Goal: Task Accomplishment & Management: Use online tool/utility

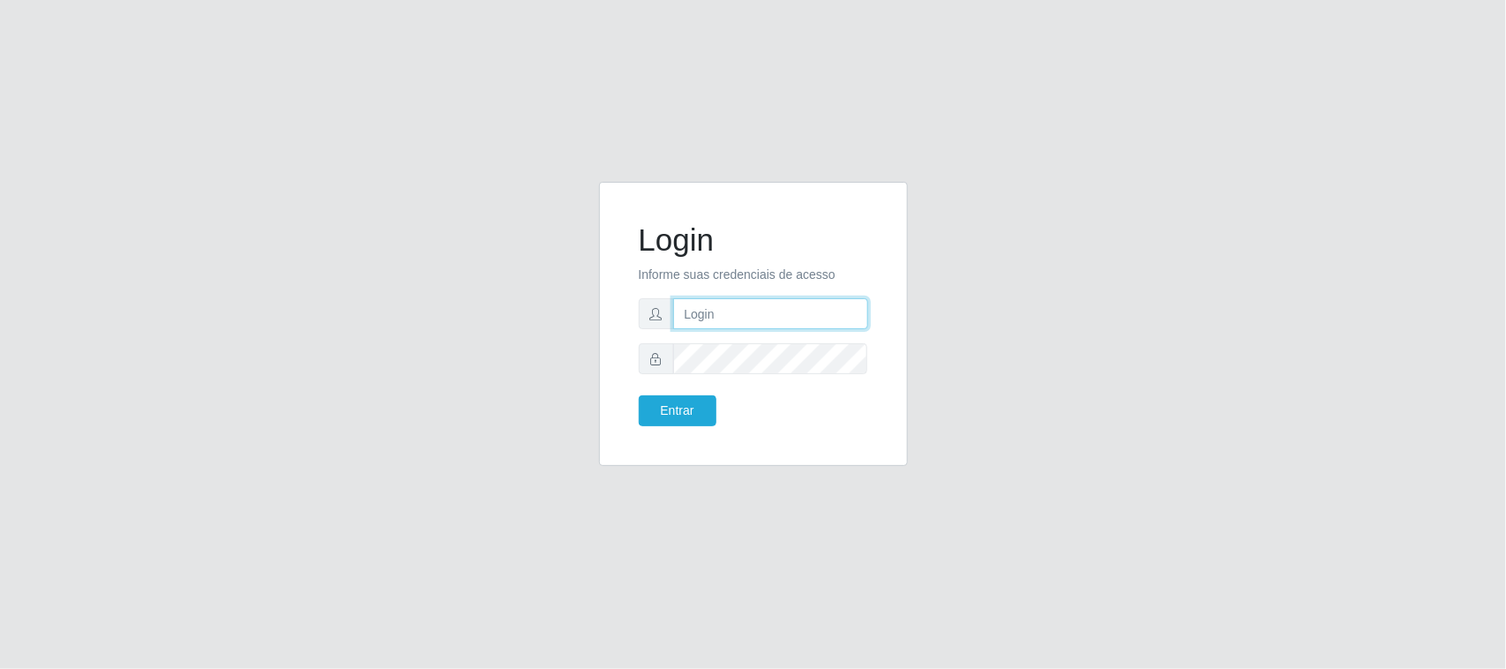
click at [708, 304] on input "text" at bounding box center [770, 313] width 195 height 31
type input "[EMAIL_ADDRESS][DOMAIN_NAME]"
click at [639, 395] on button "Entrar" at bounding box center [678, 410] width 78 height 31
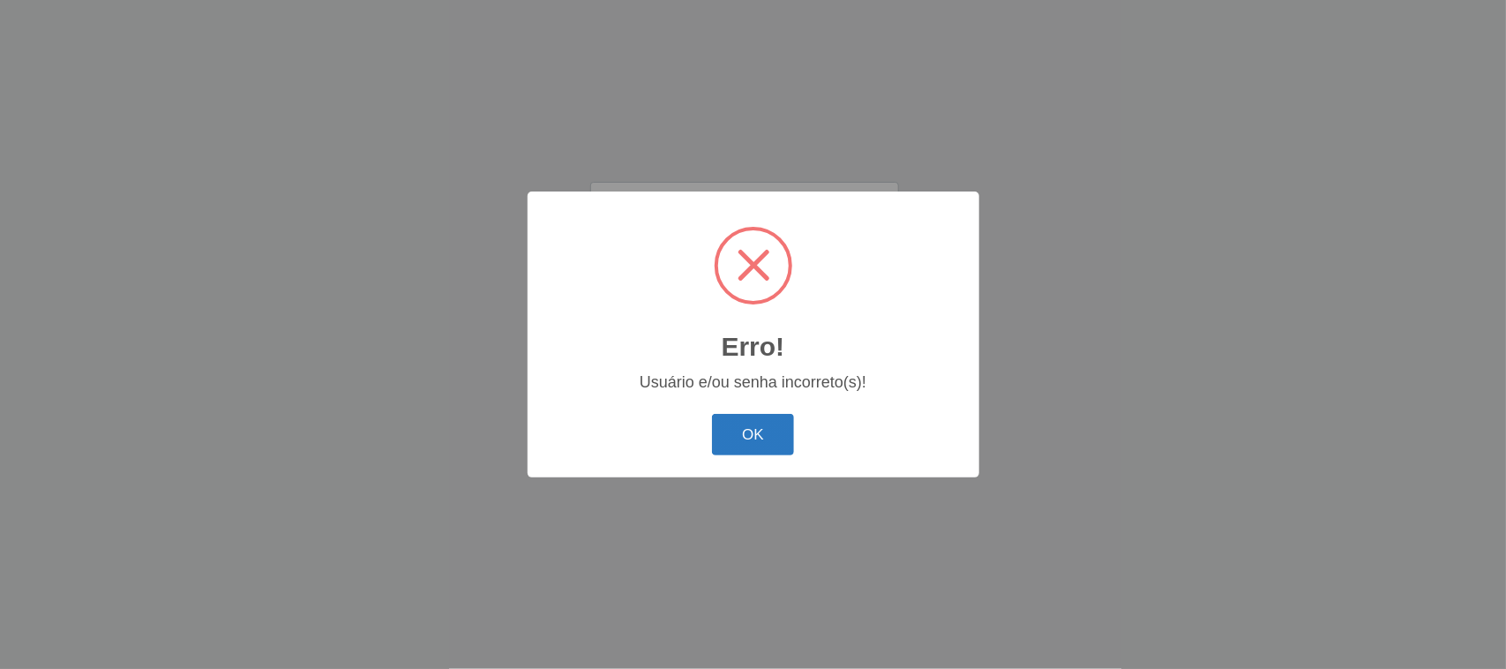
click at [757, 446] on button "OK" at bounding box center [753, 434] width 82 height 41
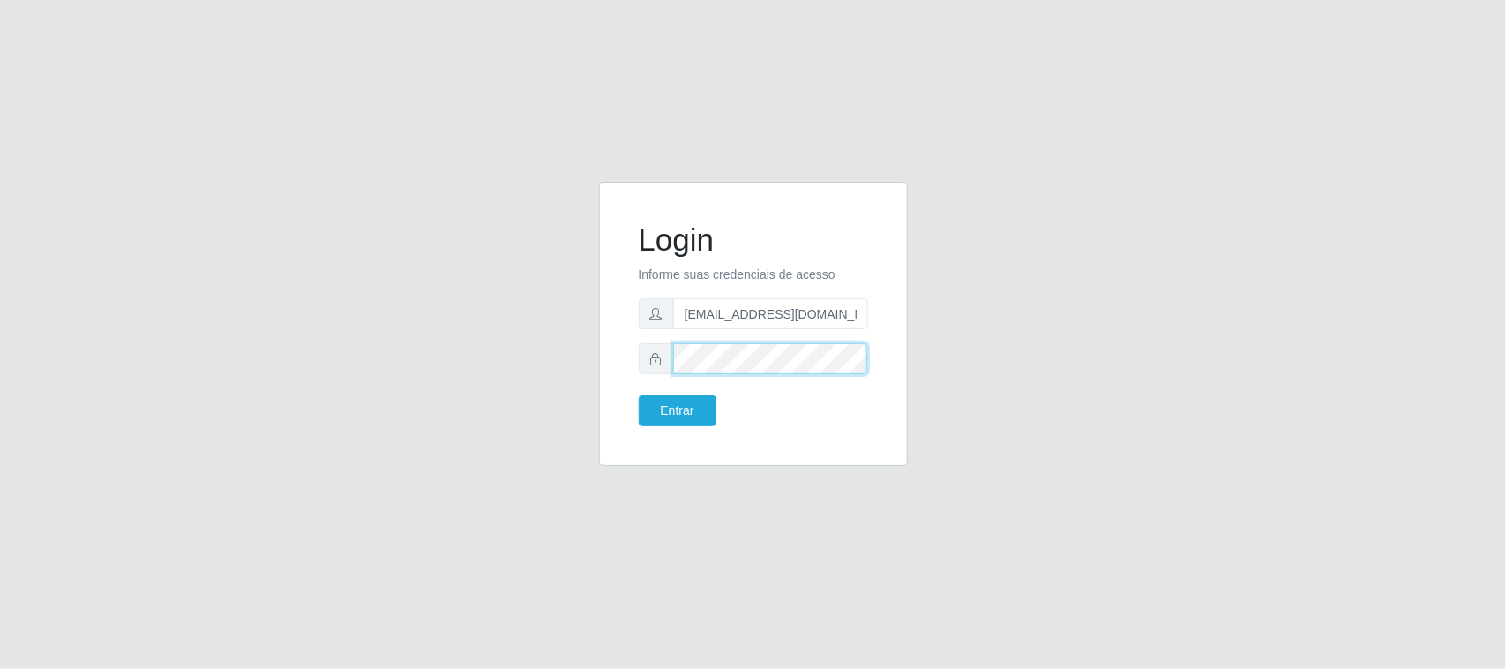
click at [639, 395] on button "Entrar" at bounding box center [678, 410] width 78 height 31
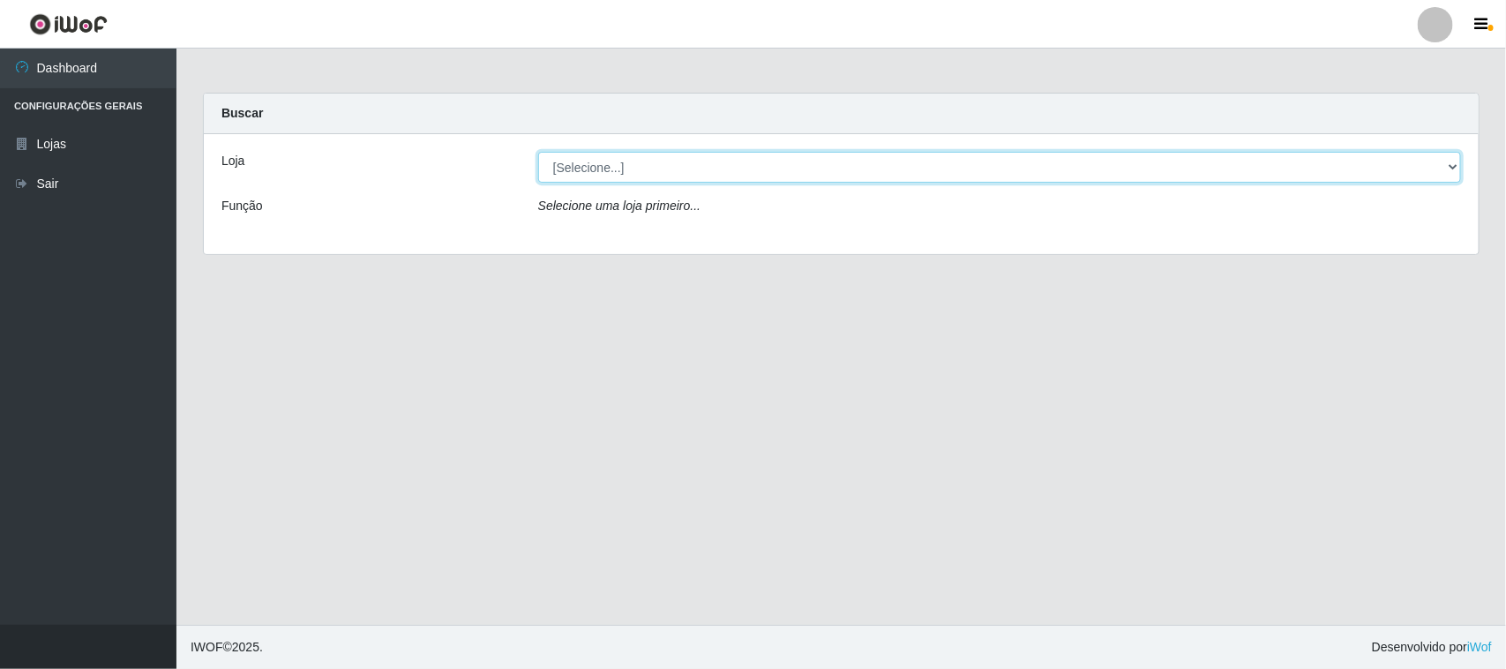
click at [593, 174] on select "[Selecione...] Nordestão - [GEOGRAPHIC_DATA]" at bounding box center [999, 167] width 923 height 31
select select "420"
click at [538, 152] on select "[Selecione...] Nordestão - [GEOGRAPHIC_DATA]" at bounding box center [999, 167] width 923 height 31
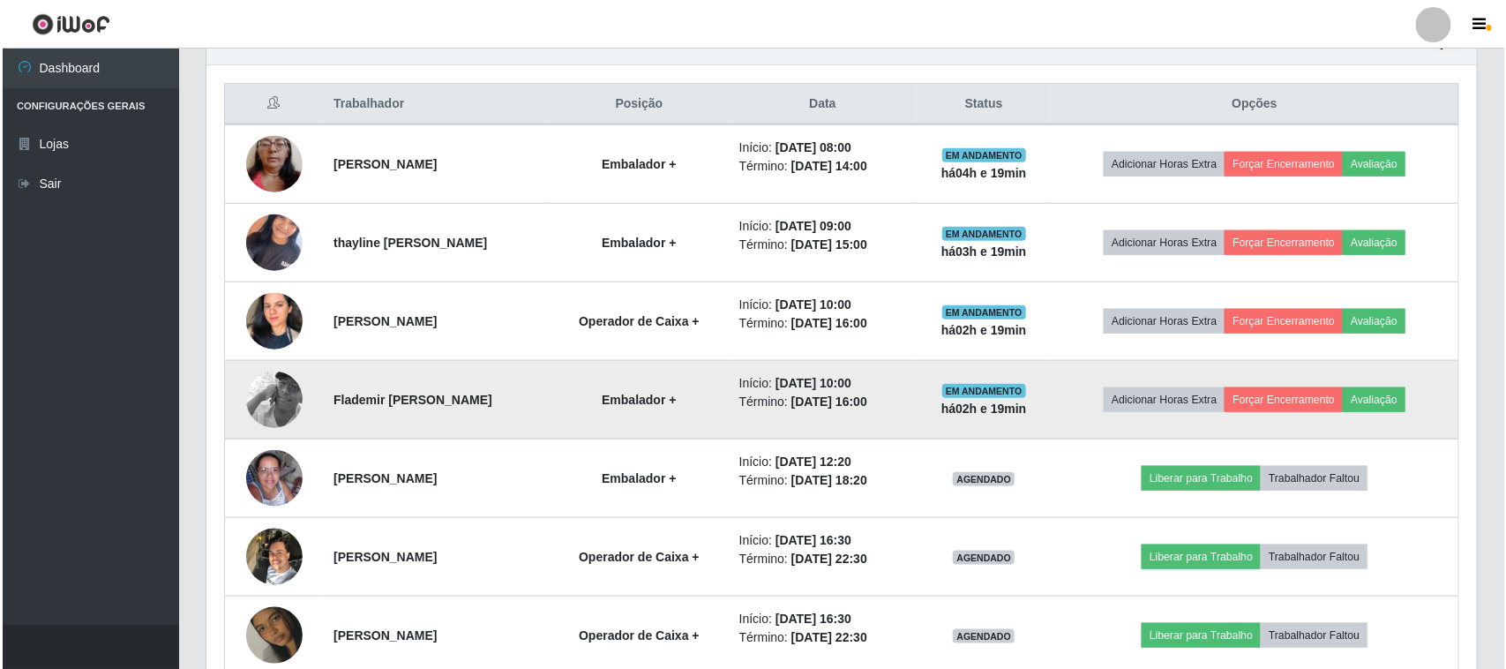
scroll to position [772, 0]
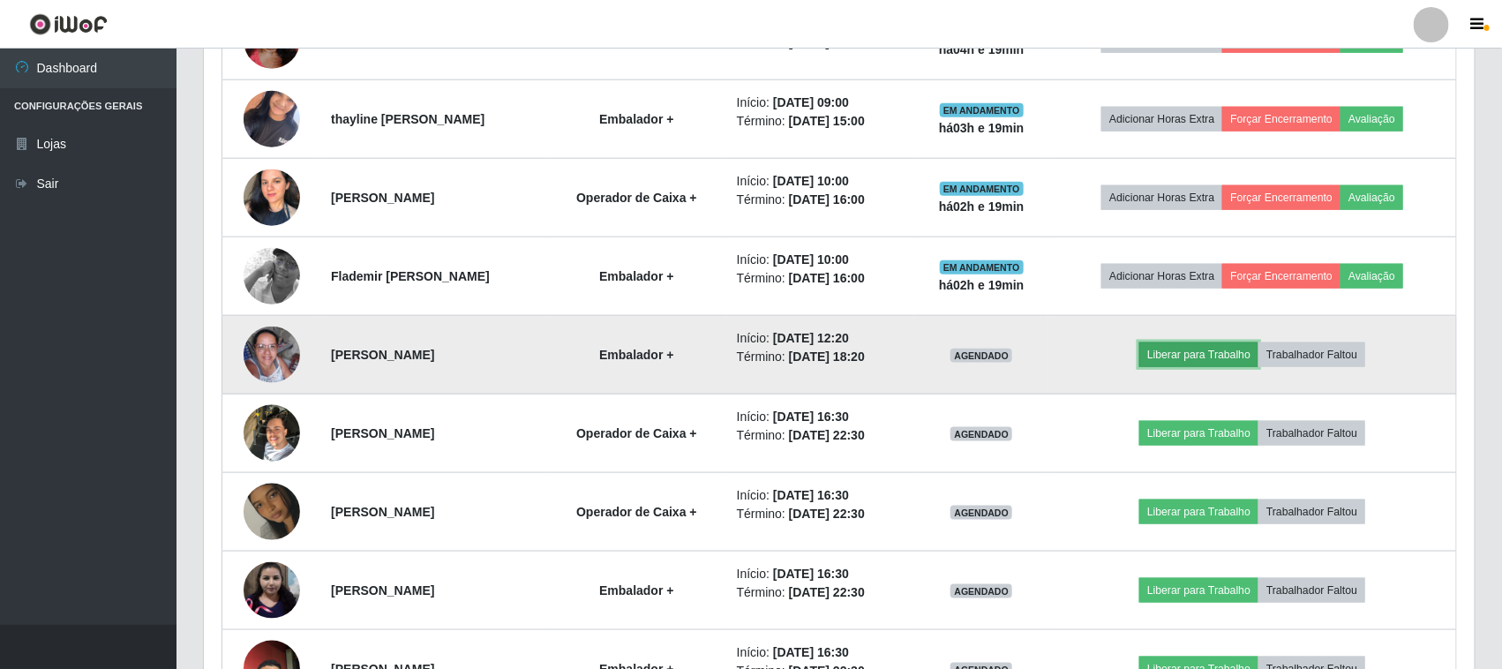
click at [1215, 351] on button "Liberar para Trabalho" at bounding box center [1198, 354] width 119 height 25
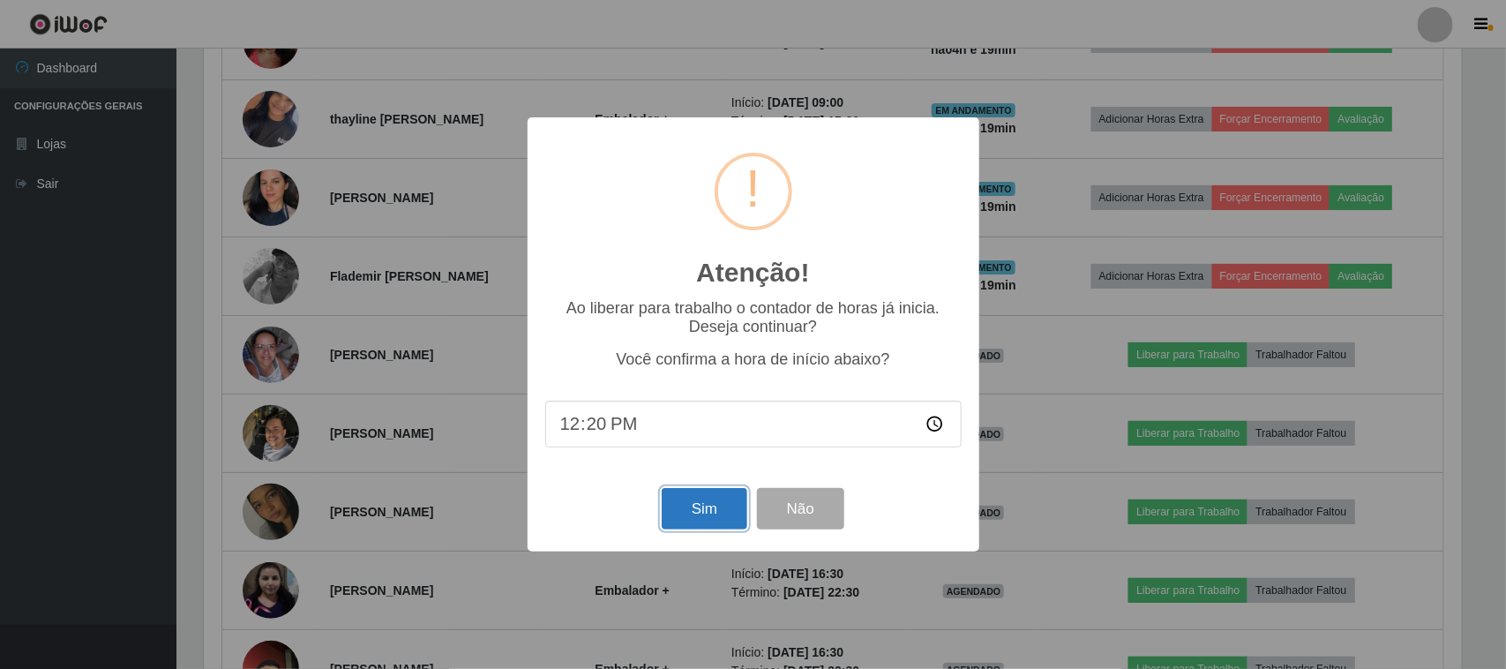
click at [712, 513] on button "Sim" at bounding box center [705, 508] width 86 height 41
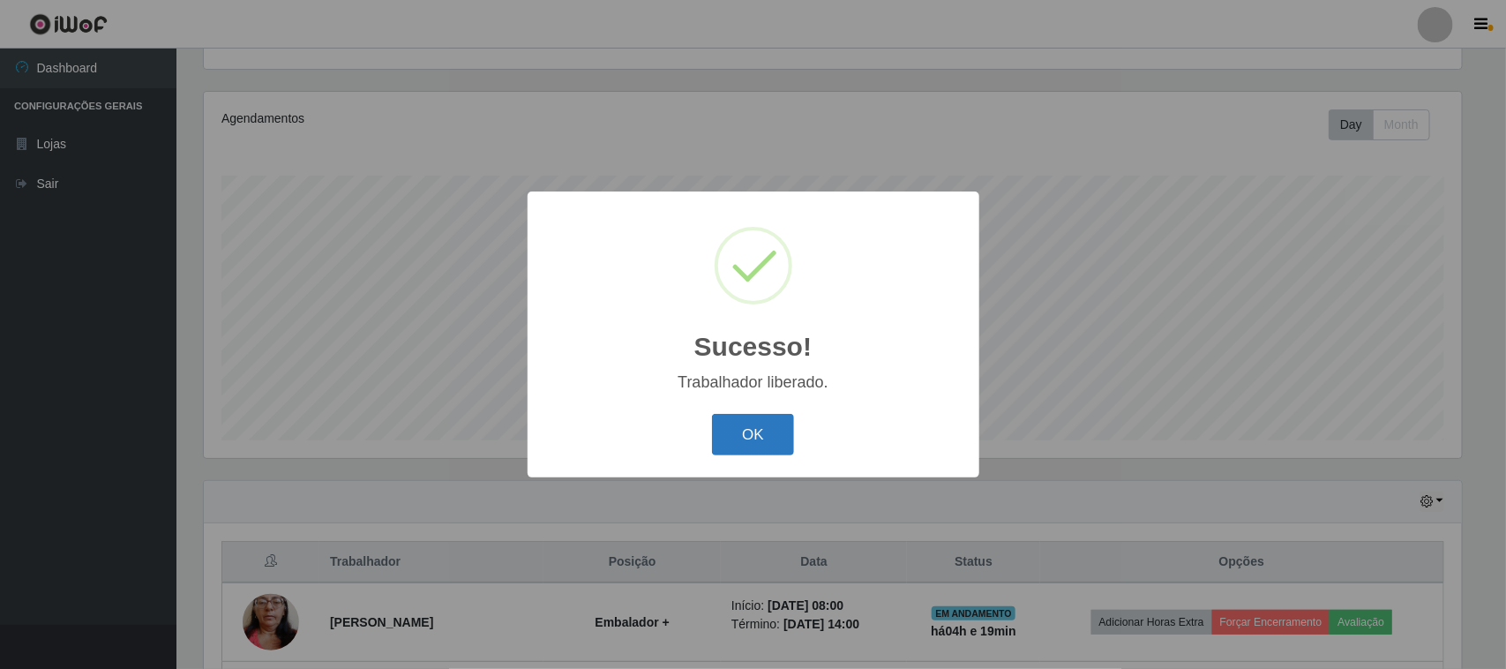
click at [731, 430] on button "OK" at bounding box center [753, 434] width 82 height 41
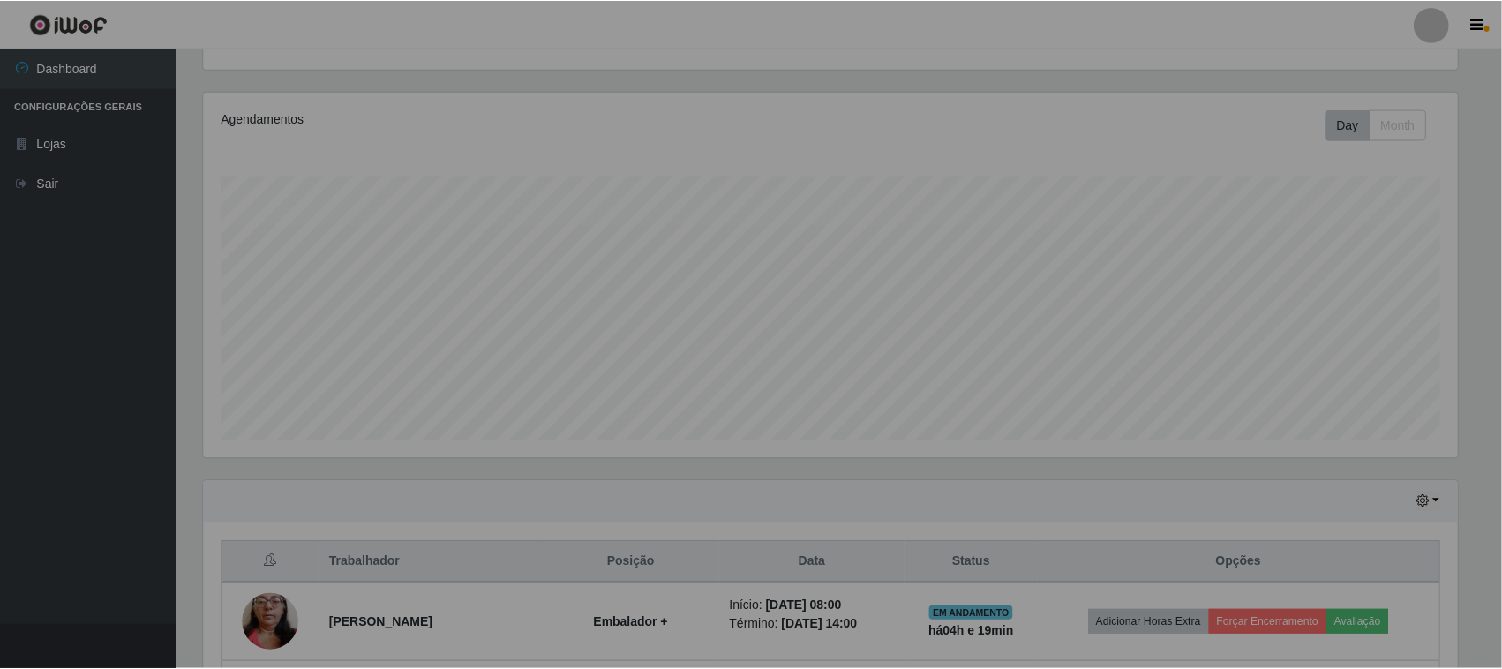
scroll to position [367, 1270]
